Goal: Task Accomplishment & Management: Manage account settings

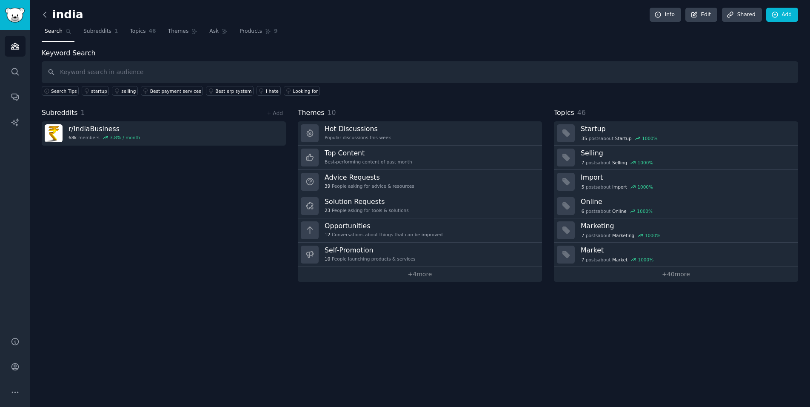
click at [44, 14] on icon at bounding box center [44, 14] width 9 height 9
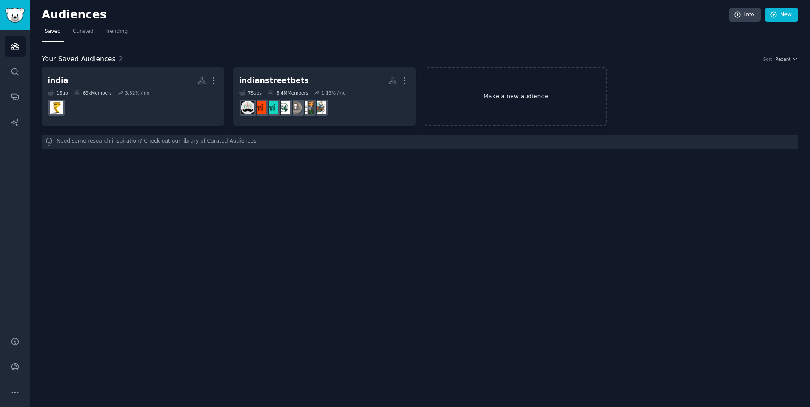
click at [451, 94] on link "Make a new audience" at bounding box center [516, 96] width 183 height 58
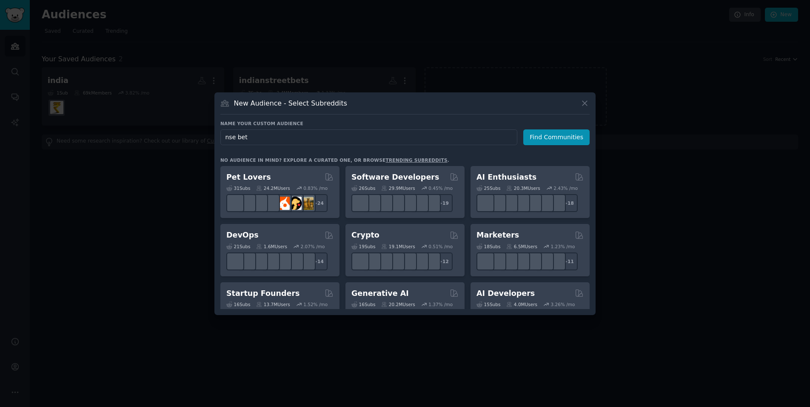
type input "nse bets"
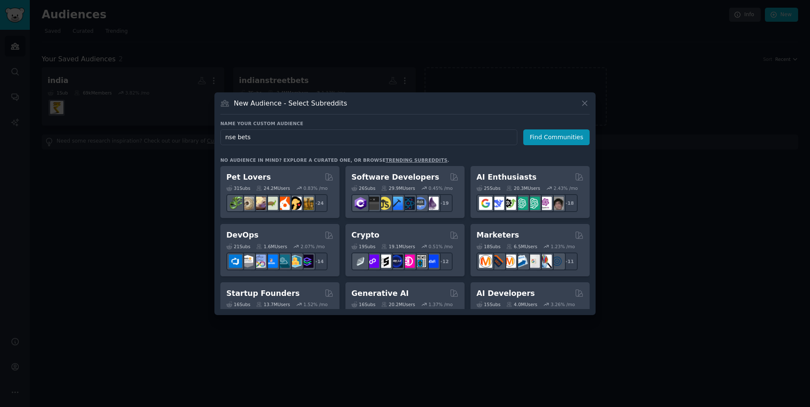
click button "Find Communities" at bounding box center [556, 137] width 66 height 16
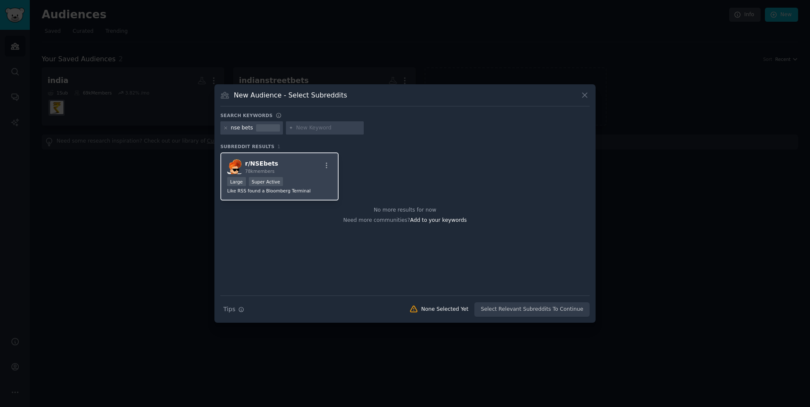
click at [306, 176] on div "r/ NSEbets 78k members Large Super Active Like RSS found a Bloomberg Terminal" at bounding box center [279, 176] width 118 height 48
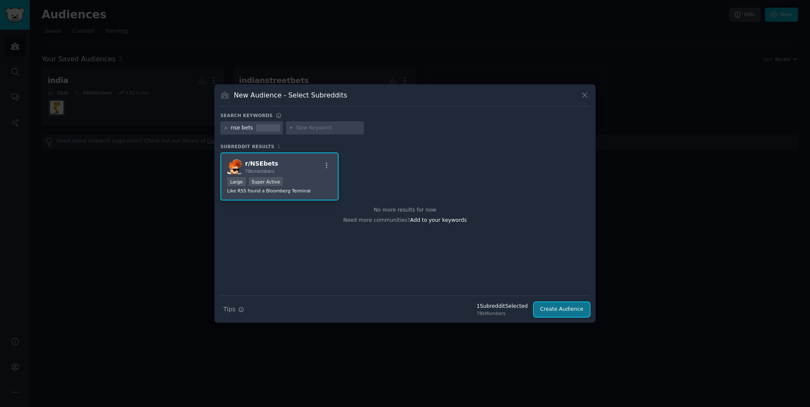
click at [558, 311] on button "Create Audience" at bounding box center [562, 309] width 56 height 14
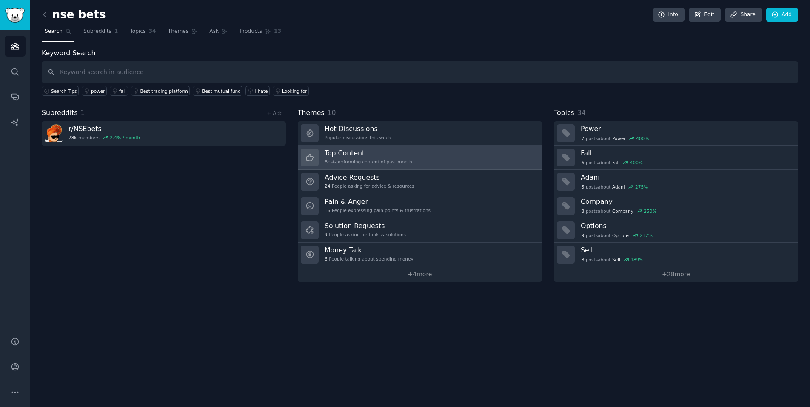
click at [462, 157] on link "Top Content Best-performing content of past month" at bounding box center [420, 157] width 244 height 24
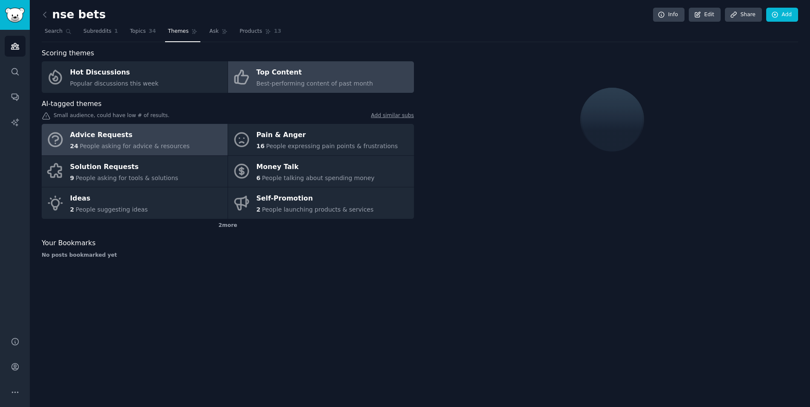
click at [162, 136] on div "Advice Requests" at bounding box center [130, 135] width 120 height 14
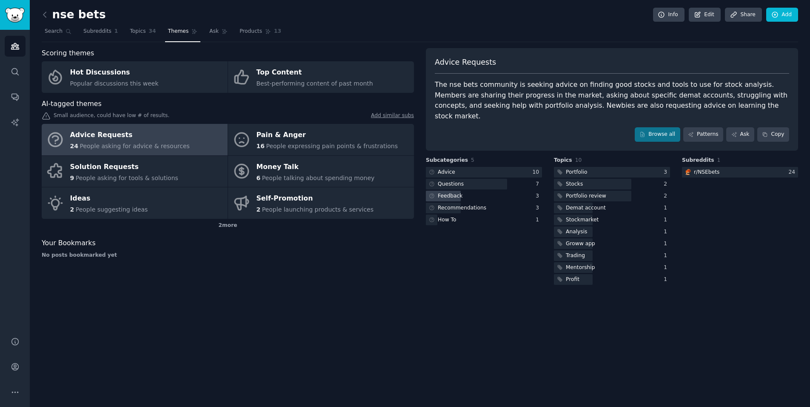
click at [467, 191] on div "Feedback" at bounding box center [484, 196] width 116 height 11
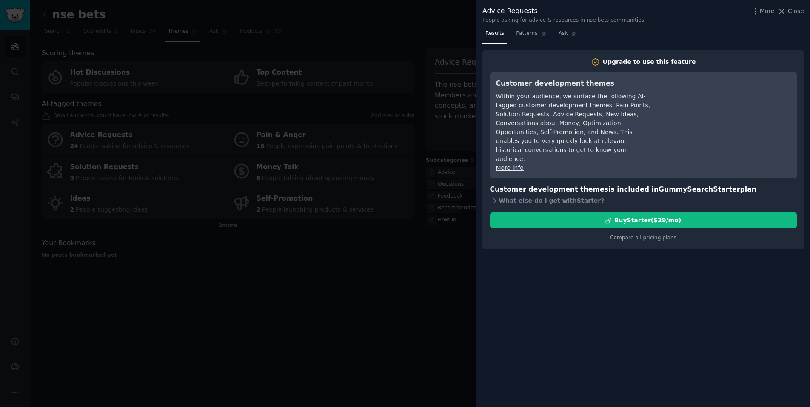
click at [425, 264] on div at bounding box center [405, 203] width 810 height 407
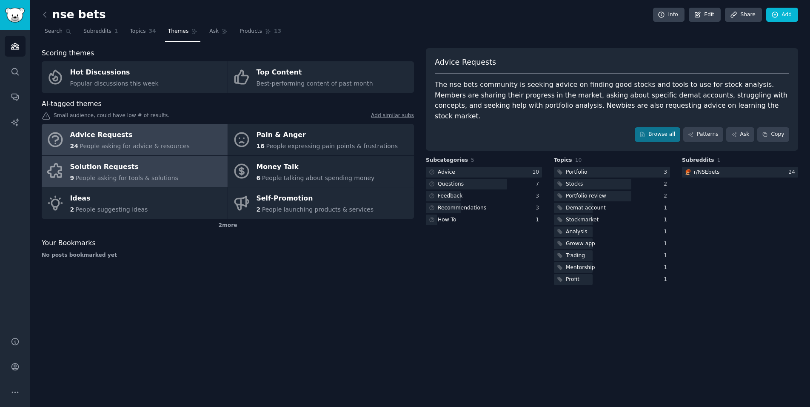
click at [91, 167] on div "Solution Requests" at bounding box center [124, 167] width 108 height 14
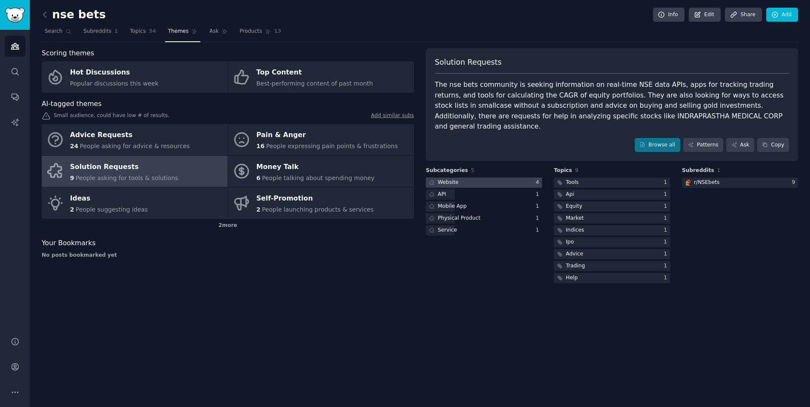
click at [457, 177] on div "Website" at bounding box center [443, 182] width 34 height 11
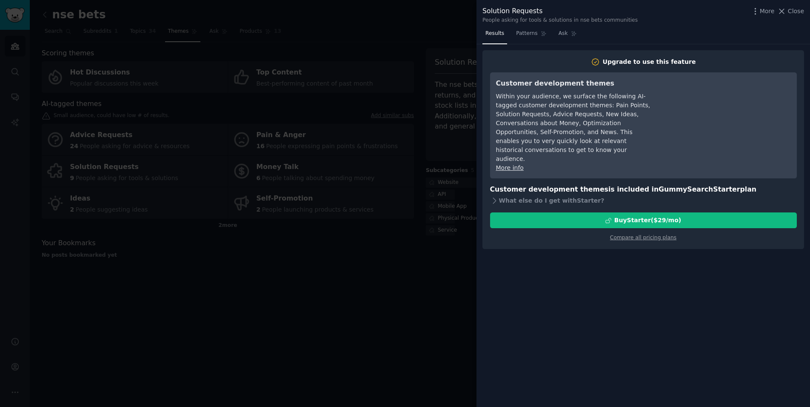
click at [428, 236] on div at bounding box center [405, 203] width 810 height 407
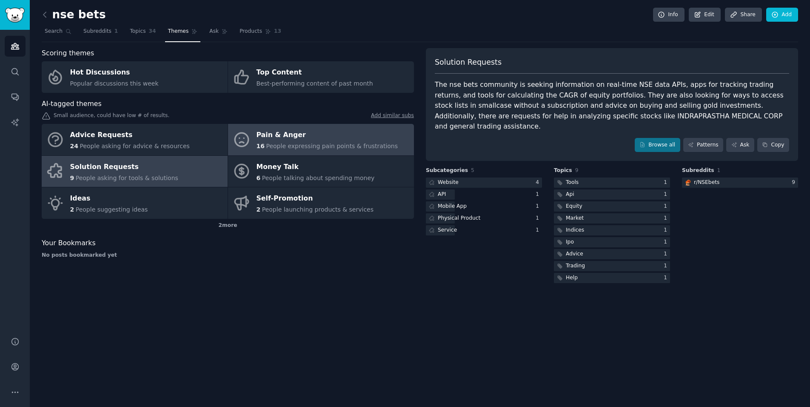
click at [319, 133] on div "Pain & Anger" at bounding box center [328, 135] width 142 height 14
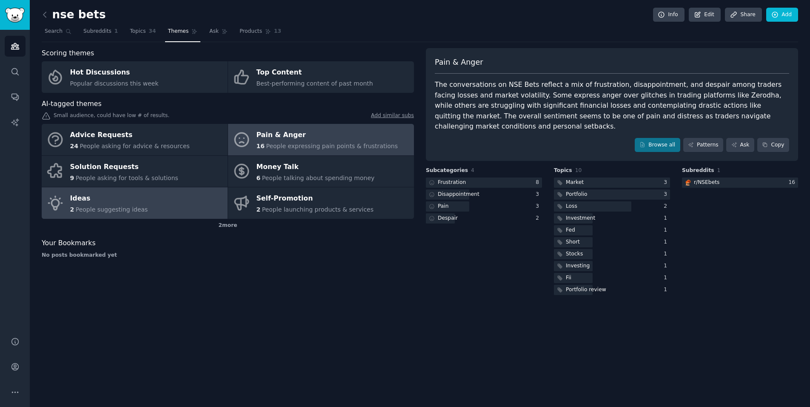
click at [125, 209] on span "People suggesting ideas" at bounding box center [112, 209] width 72 height 7
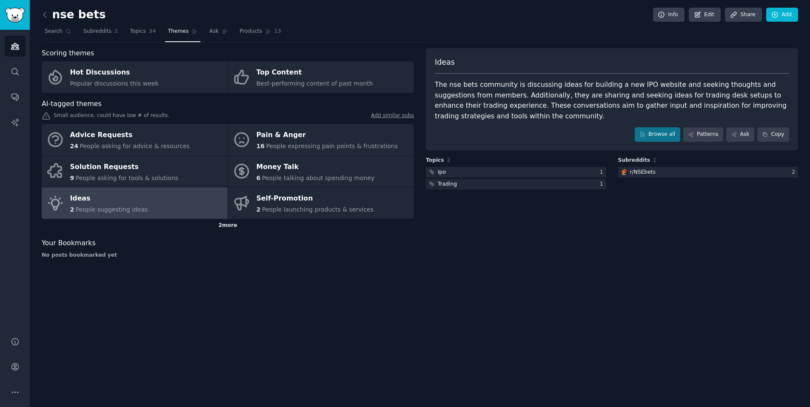
click at [223, 222] on div "2 more" at bounding box center [228, 226] width 372 height 14
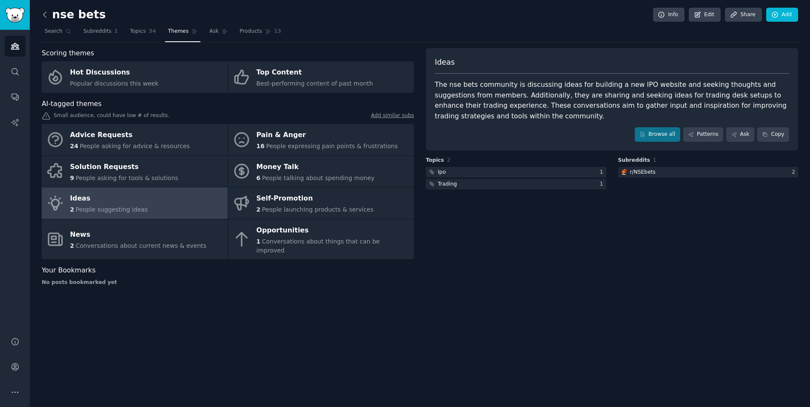
click at [46, 13] on icon at bounding box center [44, 14] width 9 height 9
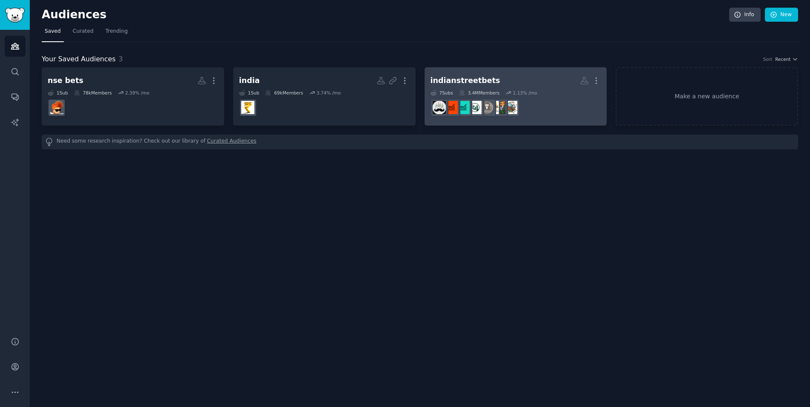
click at [541, 87] on h2 "indianstreetbets More" at bounding box center [516, 80] width 171 height 15
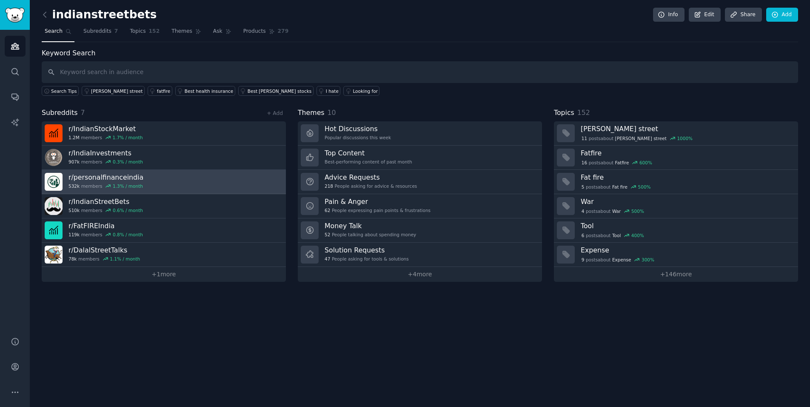
click at [262, 182] on link "r/ personalfinanceindia 532k members 1.3 % / month" at bounding box center [164, 182] width 244 height 24
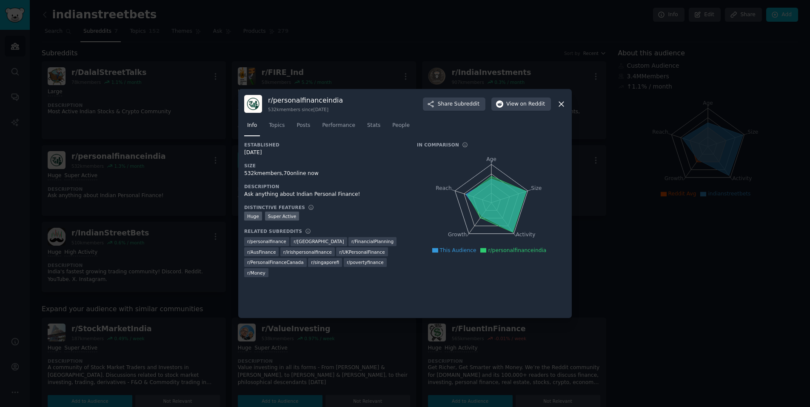
click at [557, 104] on icon at bounding box center [561, 104] width 9 height 9
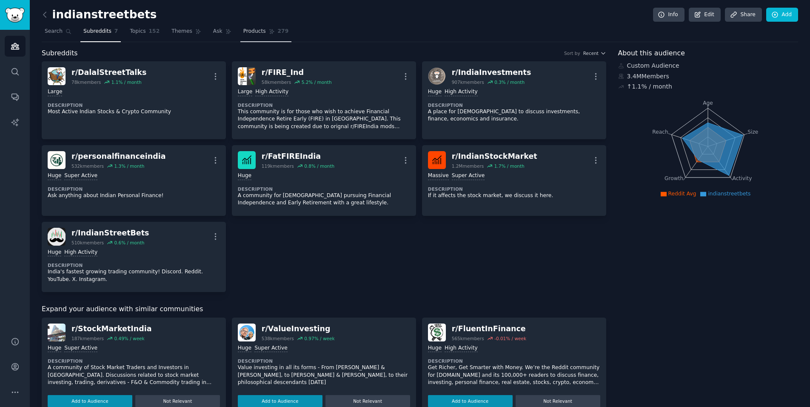
click at [251, 37] on link "Products 279" at bounding box center [265, 33] width 51 height 17
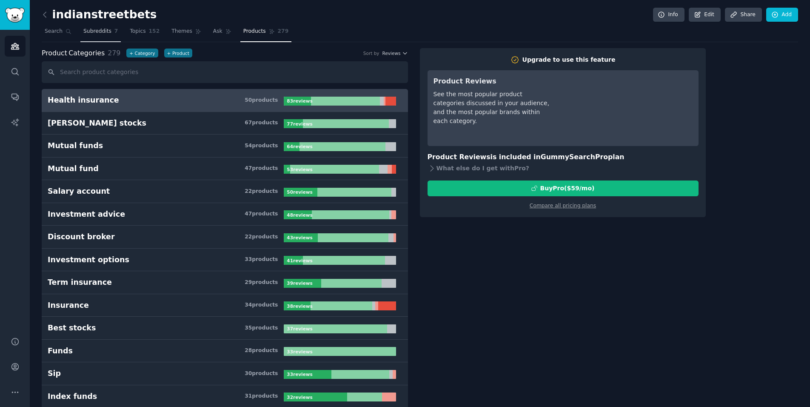
click at [100, 34] on span "Subreddits" at bounding box center [97, 32] width 28 height 8
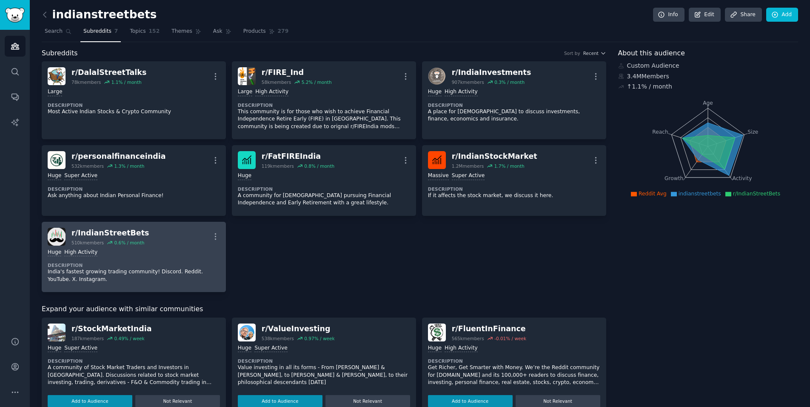
click at [177, 246] on div "Huge High Activity Description India's fastest growing trading community! Disco…" at bounding box center [134, 265] width 172 height 41
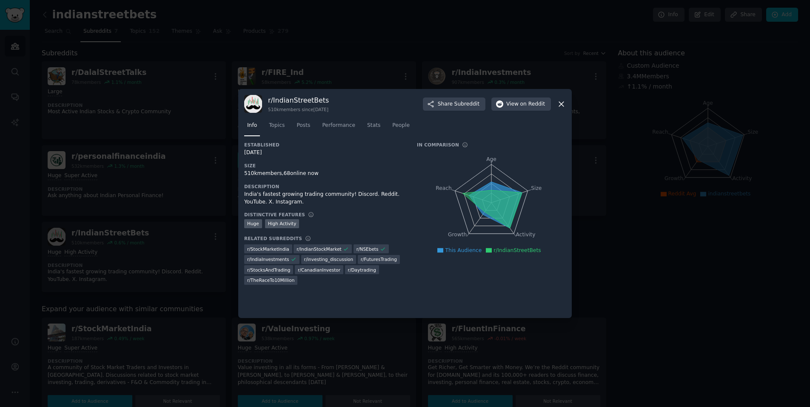
click at [219, 226] on div at bounding box center [405, 203] width 810 height 407
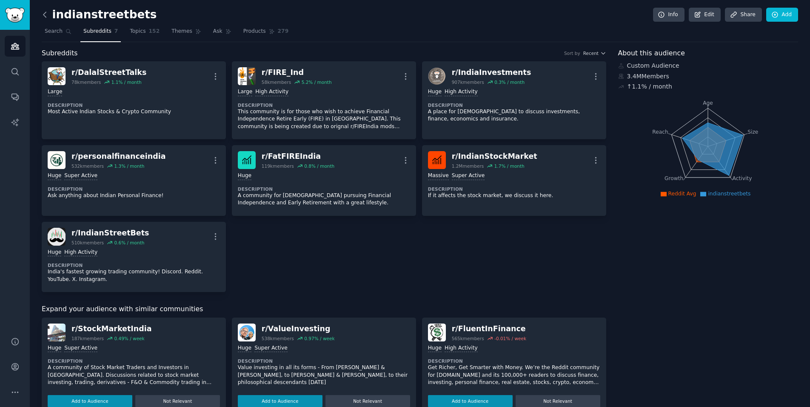
click at [44, 11] on icon at bounding box center [44, 14] width 9 height 9
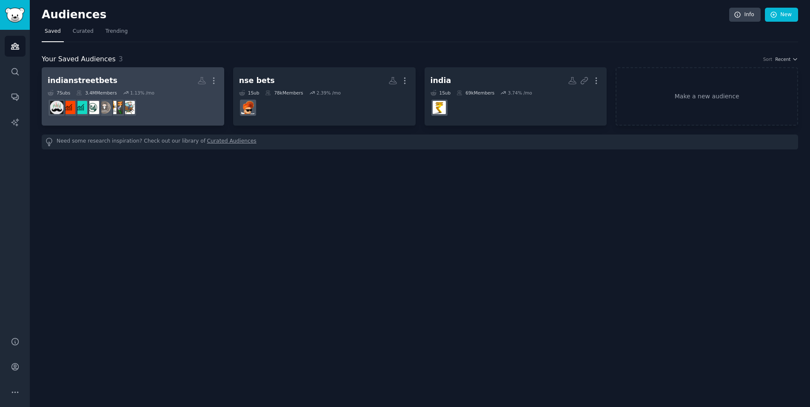
click at [191, 101] on dd at bounding box center [133, 108] width 171 height 24
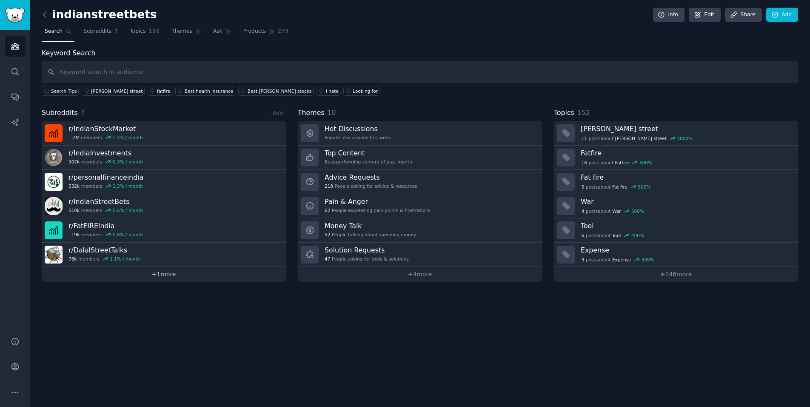
click at [174, 272] on link "+ 1 more" at bounding box center [164, 274] width 244 height 15
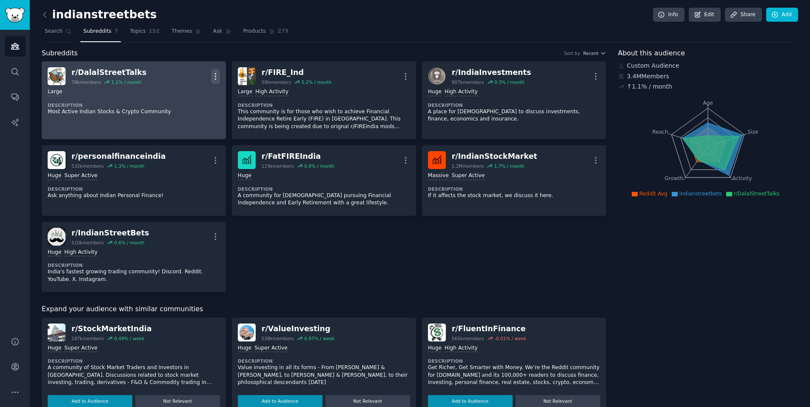
click at [214, 74] on icon "button" at bounding box center [215, 76] width 9 height 9
click at [192, 112] on div "Delete" at bounding box center [181, 109] width 51 height 18
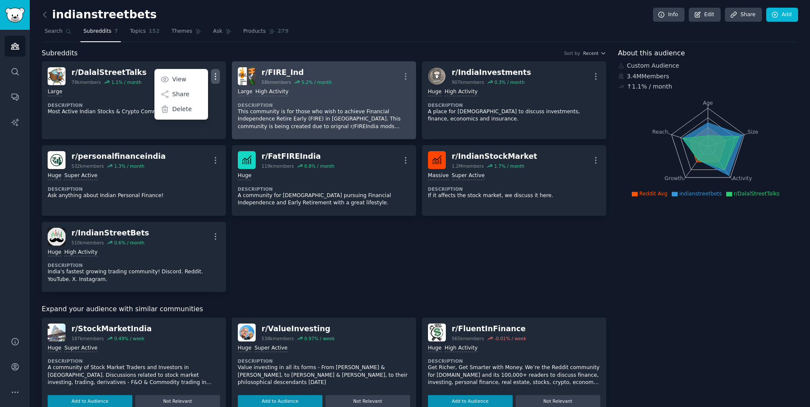
click at [238, 111] on p "This community is for those who wish to achieve Financial Independence Retire E…" at bounding box center [324, 119] width 172 height 23
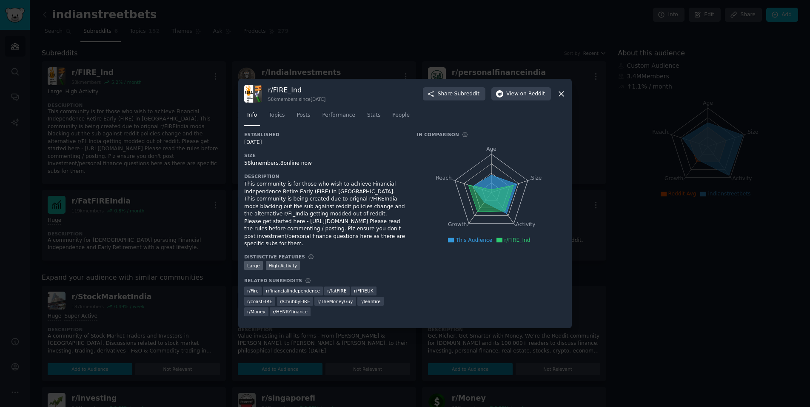
click at [171, 111] on div at bounding box center [405, 203] width 810 height 407
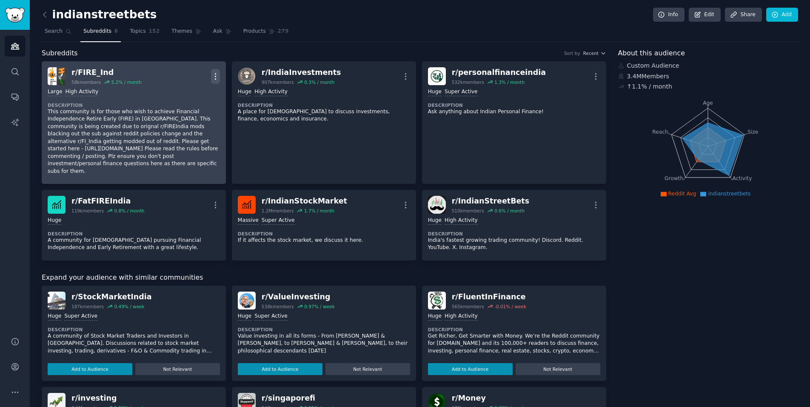
click at [214, 72] on icon "button" at bounding box center [215, 76] width 9 height 9
click at [179, 106] on p "Delete" at bounding box center [182, 109] width 20 height 9
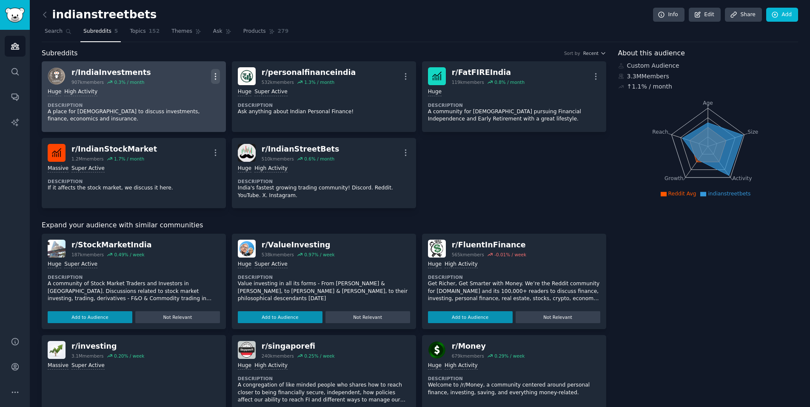
click at [214, 72] on icon "button" at bounding box center [215, 76] width 9 height 9
click at [169, 108] on div "Delete" at bounding box center [181, 109] width 51 height 18
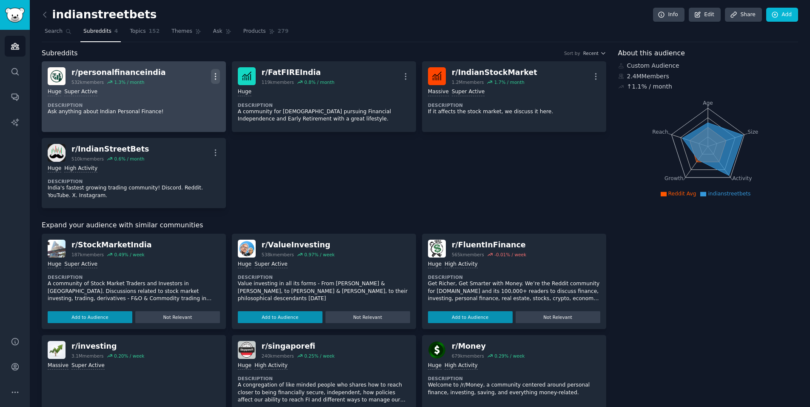
click at [213, 74] on icon "button" at bounding box center [215, 76] width 9 height 9
click at [174, 106] on p "Delete" at bounding box center [182, 109] width 20 height 9
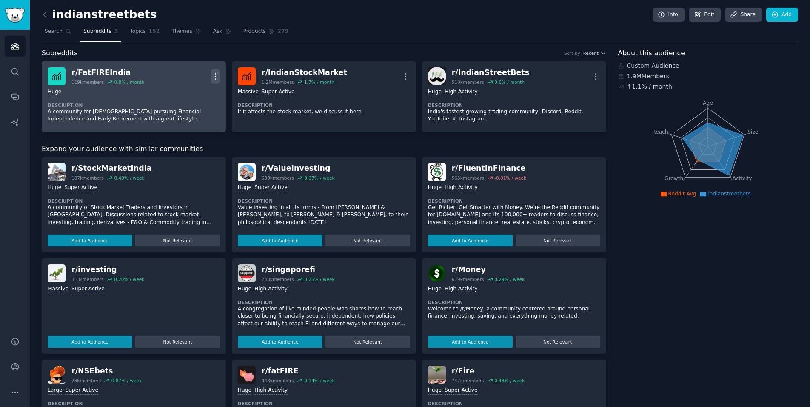
click at [214, 72] on icon "button" at bounding box center [215, 76] width 9 height 9
click at [176, 109] on p "Delete" at bounding box center [182, 109] width 20 height 9
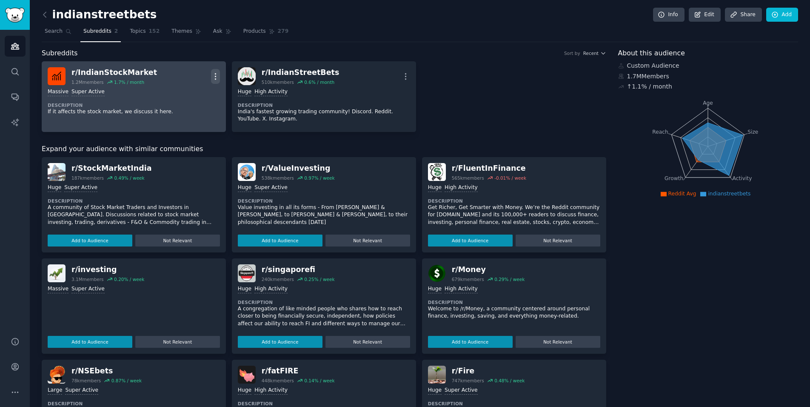
click at [211, 74] on icon "button" at bounding box center [215, 76] width 9 height 9
click at [179, 108] on p "Delete" at bounding box center [182, 109] width 20 height 9
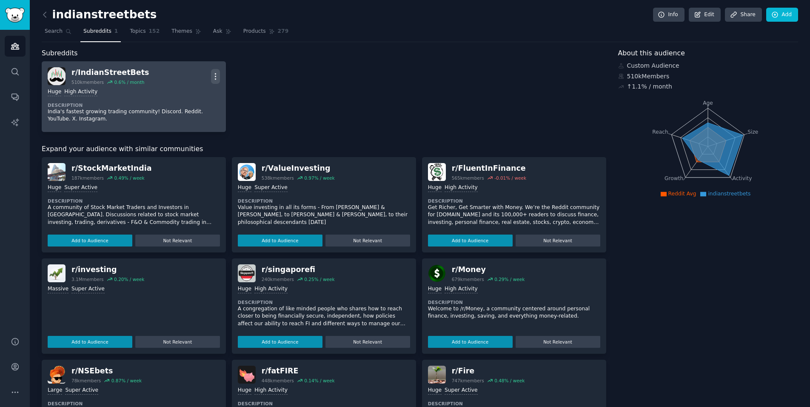
click at [214, 74] on icon "button" at bounding box center [215, 76] width 9 height 9
click at [183, 110] on p "Delete" at bounding box center [182, 109] width 20 height 9
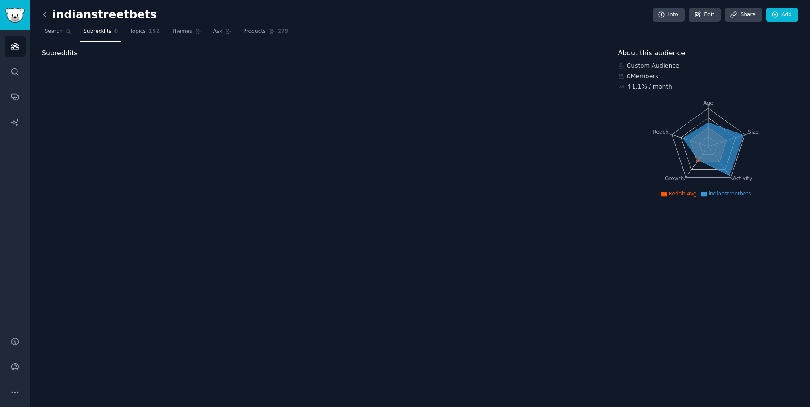
click at [41, 11] on div "indianstreetbets Info Edit Share Add Search Subreddits 0 Topics 152 Themes Ask …" at bounding box center [420, 203] width 780 height 407
click at [43, 13] on icon at bounding box center [44, 14] width 9 height 9
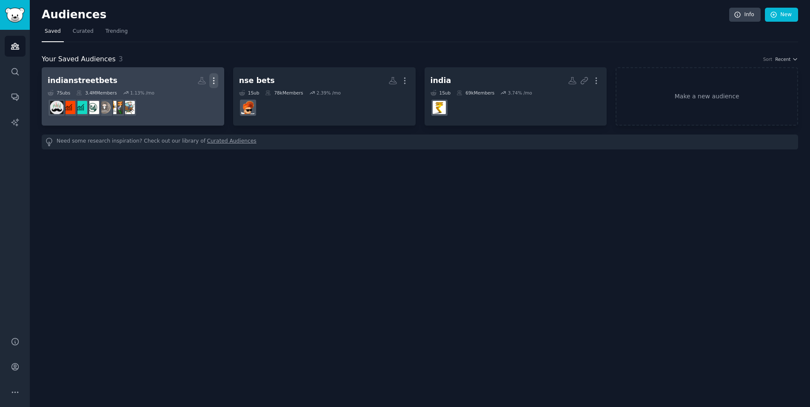
click at [214, 83] on icon "button" at bounding box center [213, 81] width 1 height 6
click at [188, 100] on p "Delete" at bounding box center [191, 98] width 20 height 9
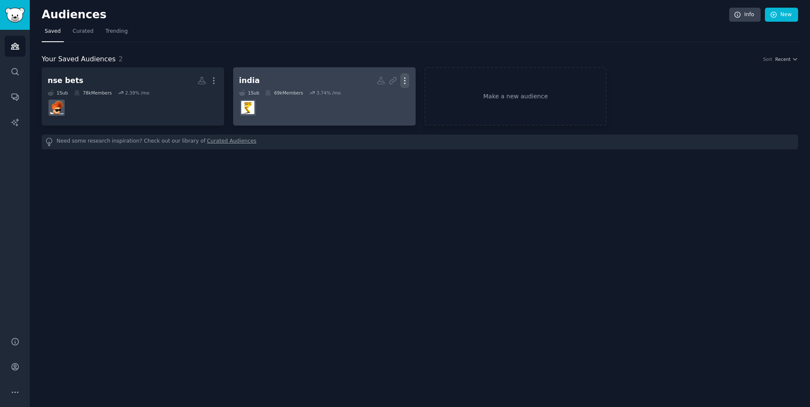
click at [403, 81] on icon "button" at bounding box center [404, 80] width 9 height 9
click at [368, 95] on icon at bounding box center [364, 98] width 9 height 9
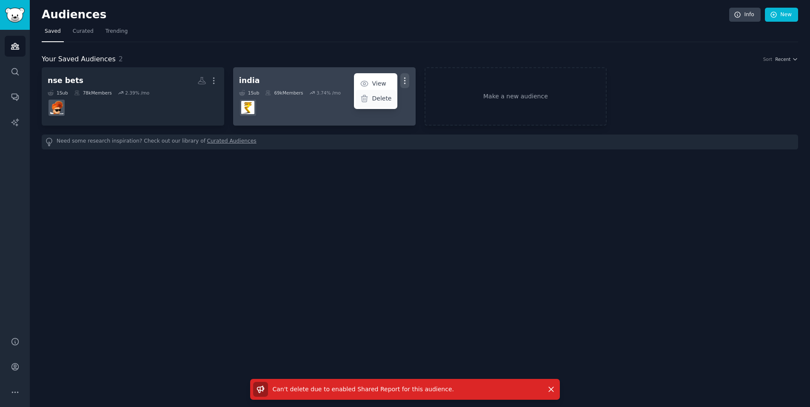
click at [373, 96] on p "Delete" at bounding box center [382, 98] width 20 height 9
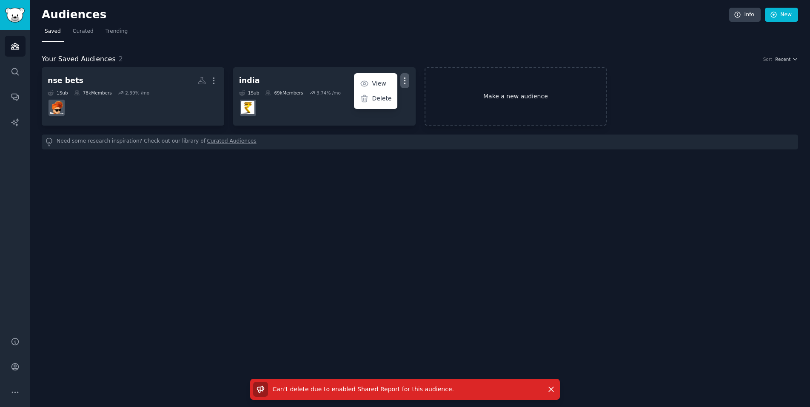
click at [461, 95] on link "Make a new audience" at bounding box center [516, 96] width 183 height 58
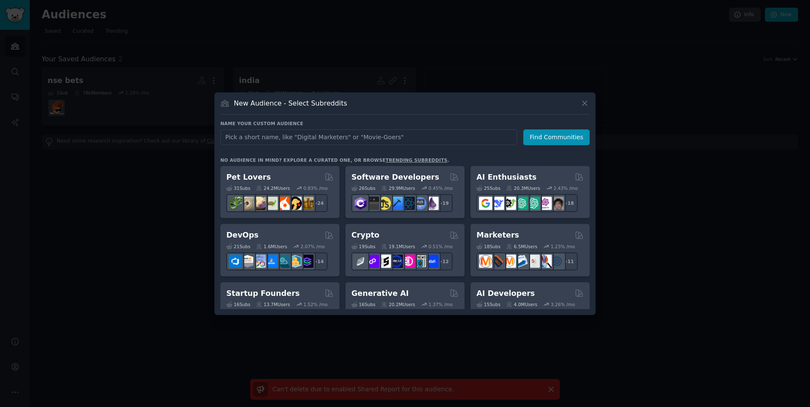
click at [407, 160] on link "trending subreddits" at bounding box center [416, 159] width 62 height 5
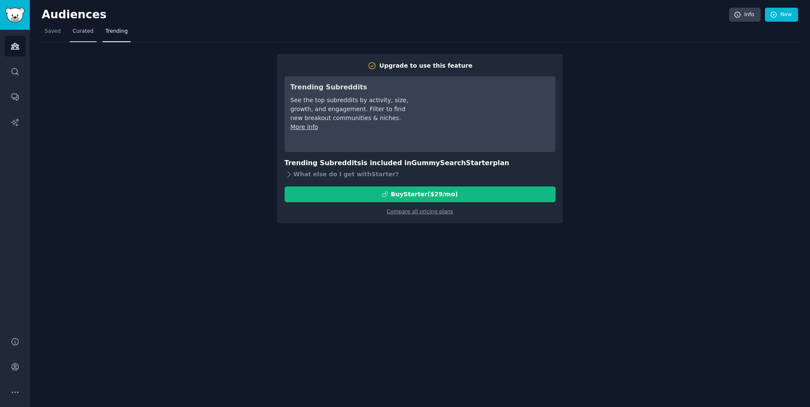
click at [74, 28] on span "Curated" at bounding box center [83, 32] width 21 height 8
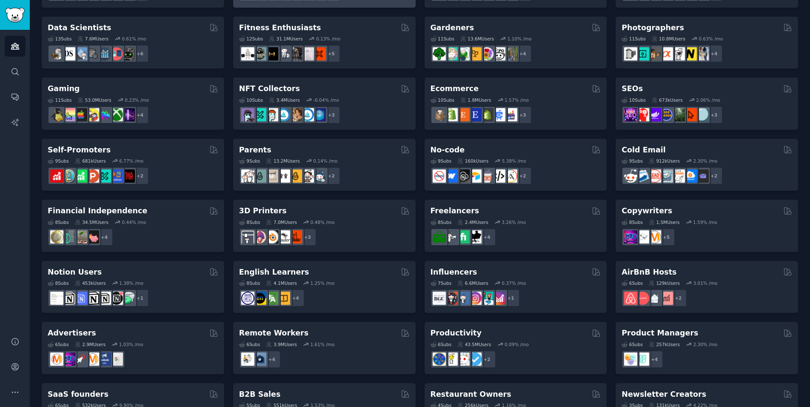
scroll to position [241, 0]
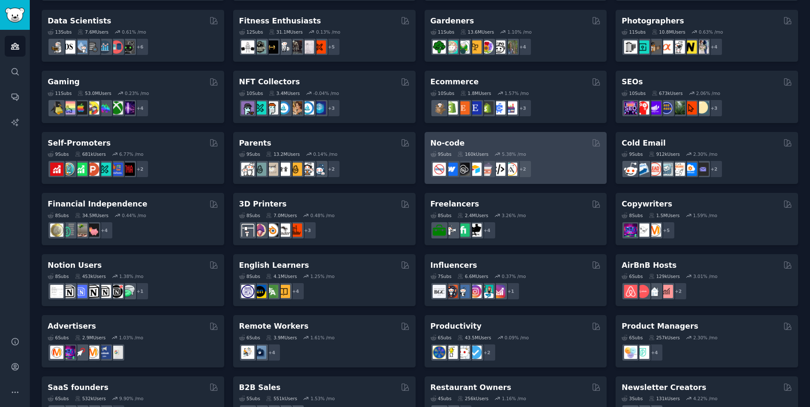
click at [497, 144] on div "No-code" at bounding box center [516, 143] width 171 height 11
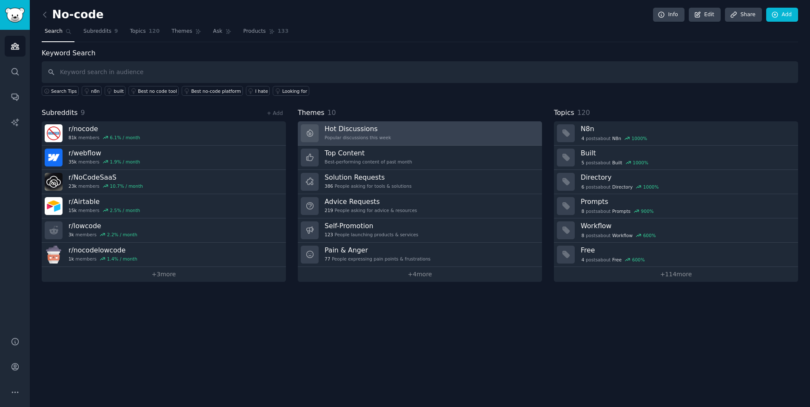
click at [378, 144] on link "Hot Discussions Popular discussions this week" at bounding box center [420, 133] width 244 height 24
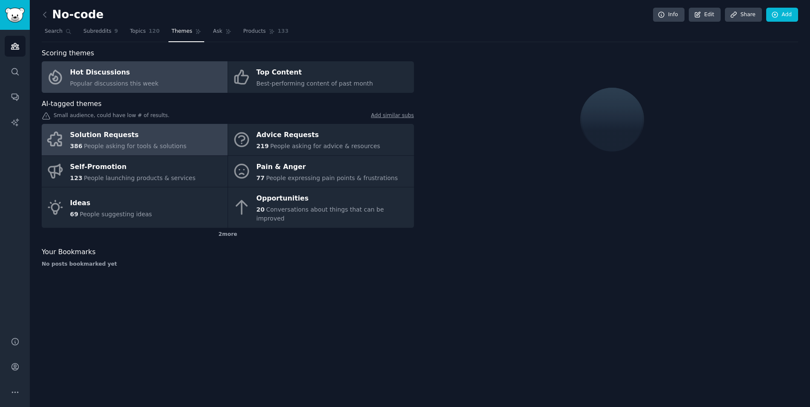
click at [162, 148] on span "People asking for tools & solutions" at bounding box center [135, 146] width 103 height 7
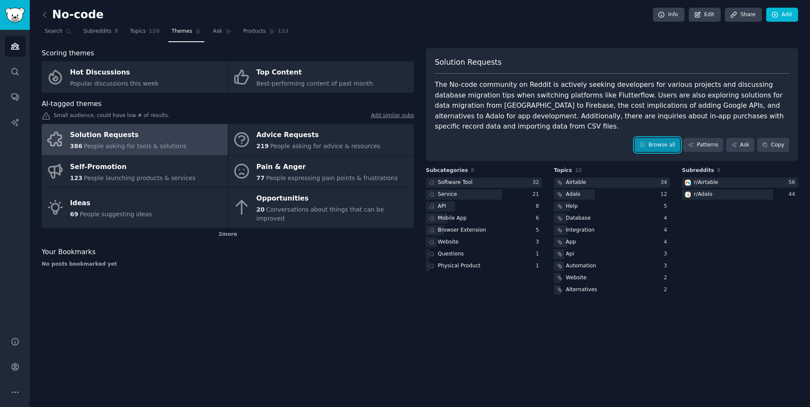
click at [654, 138] on link "Browse all" at bounding box center [658, 145] width 46 height 14
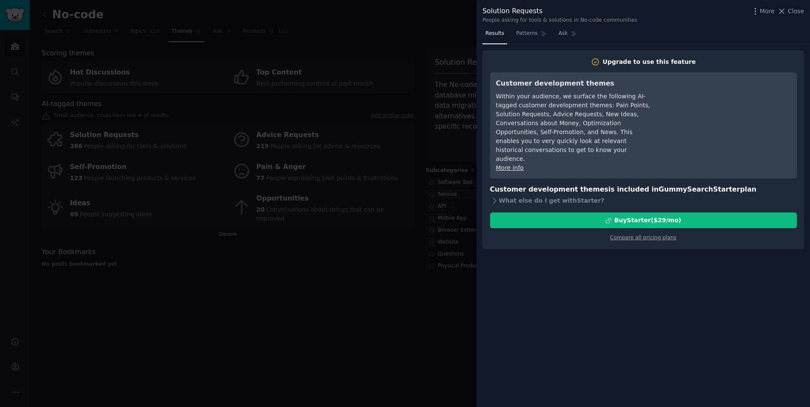
click at [385, 274] on div at bounding box center [405, 203] width 810 height 407
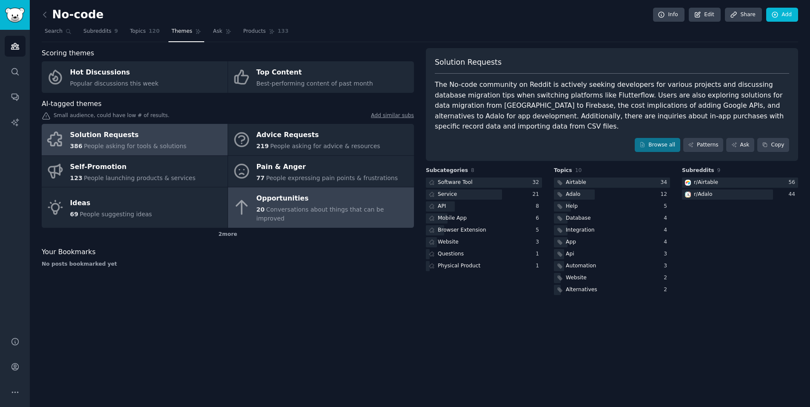
click at [263, 208] on span "20" at bounding box center [261, 209] width 8 height 7
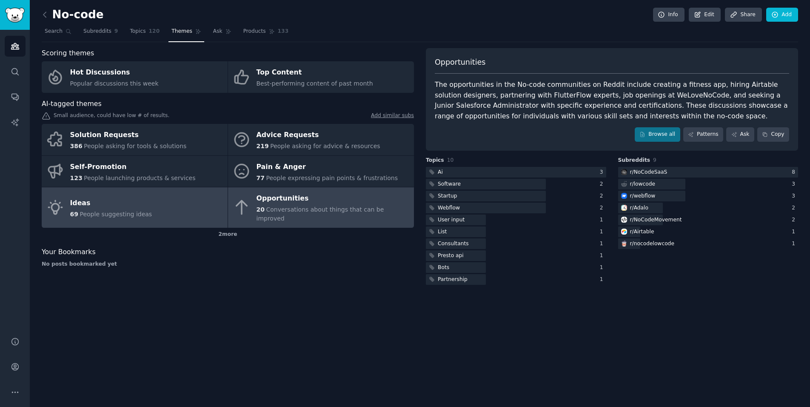
click at [137, 200] on div "Ideas" at bounding box center [111, 203] width 82 height 14
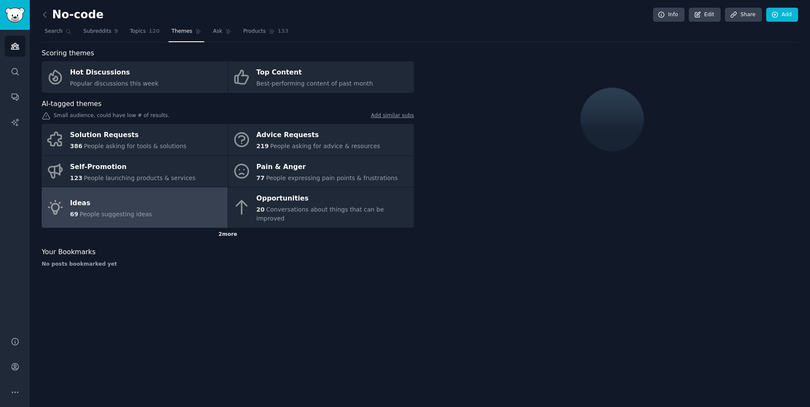
click at [229, 230] on div "2 more" at bounding box center [228, 235] width 372 height 14
